Goal: Task Accomplishment & Management: Manage account settings

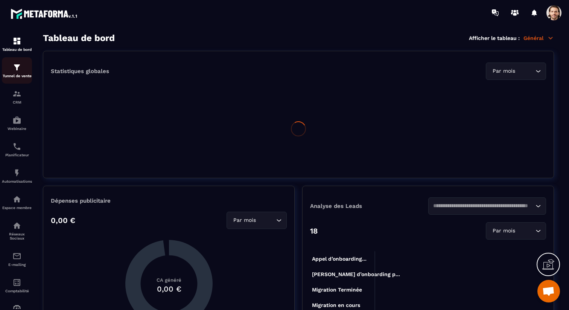
click at [17, 75] on p "Tunnel de vente" at bounding box center [17, 76] width 30 height 4
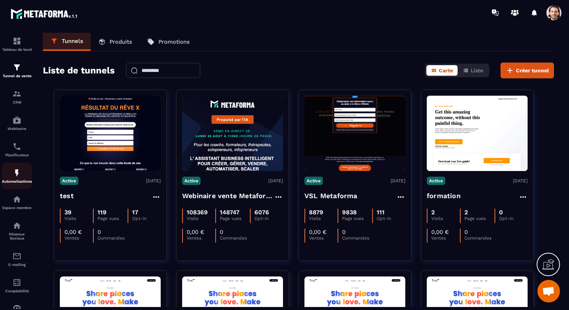
click at [16, 186] on link "Automatisations" at bounding box center [17, 176] width 30 height 26
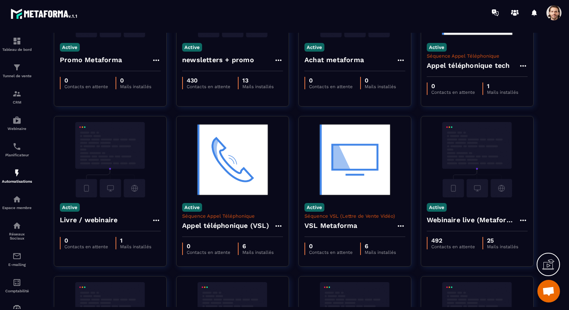
scroll to position [169, 0]
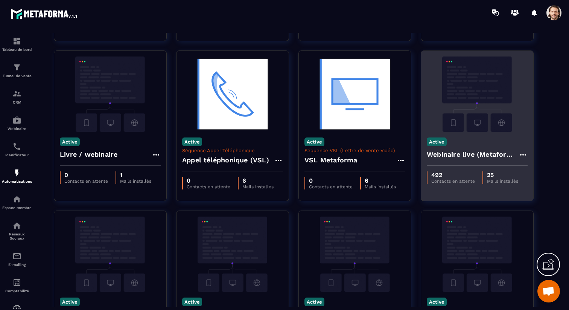
click at [449, 154] on h4 "Webinaire live (Metaforma)" at bounding box center [473, 154] width 92 height 11
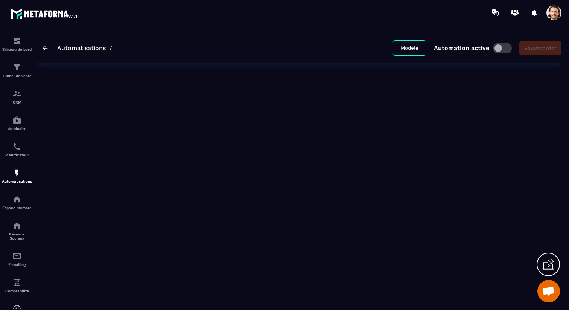
type input "**********"
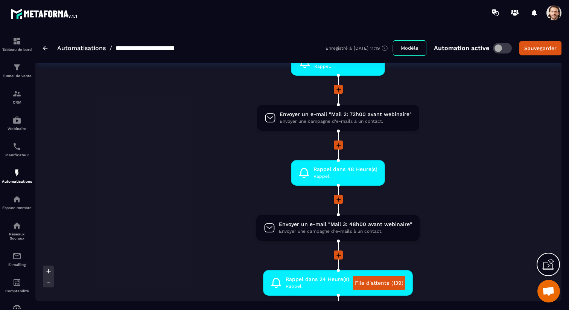
scroll to position [221, 0]
